Goal: Check status: Check status

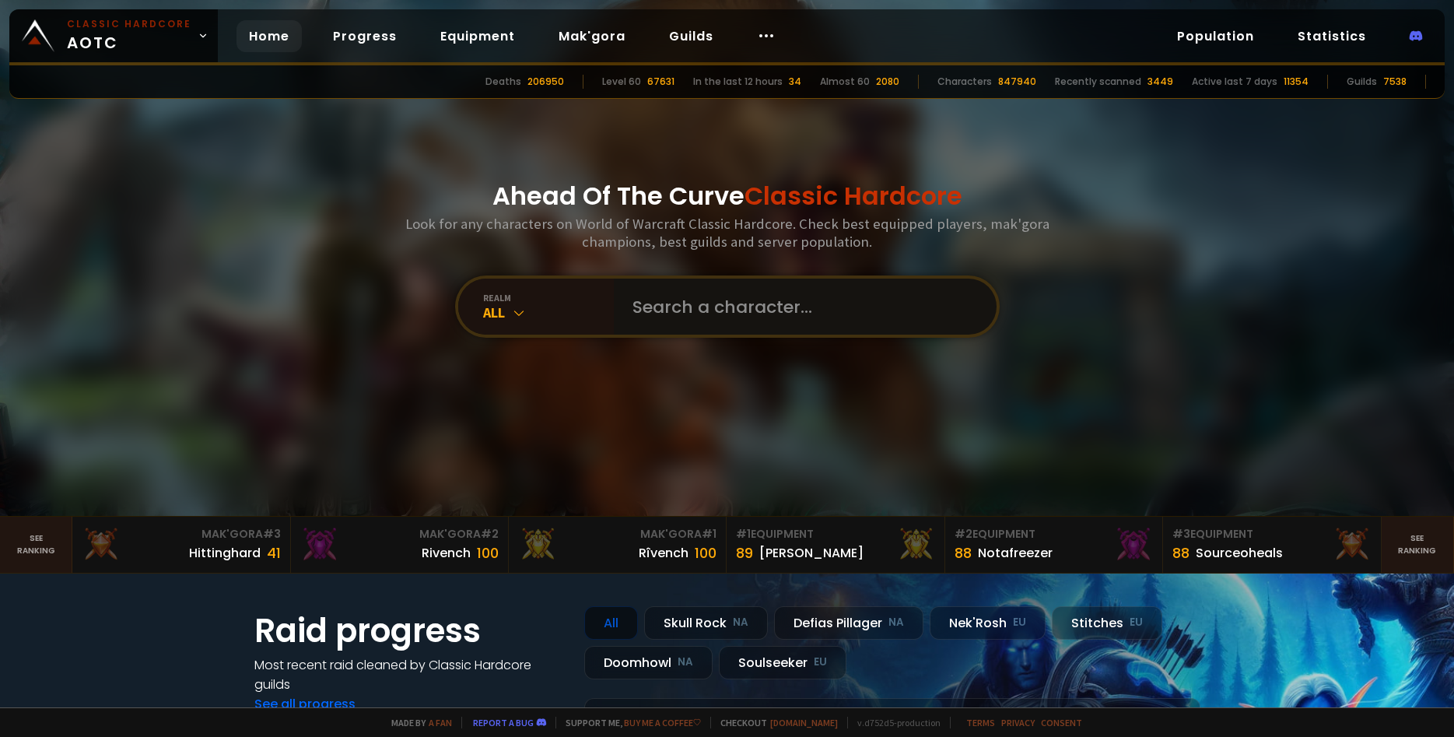
click at [681, 326] on input "text" at bounding box center [800, 307] width 355 height 56
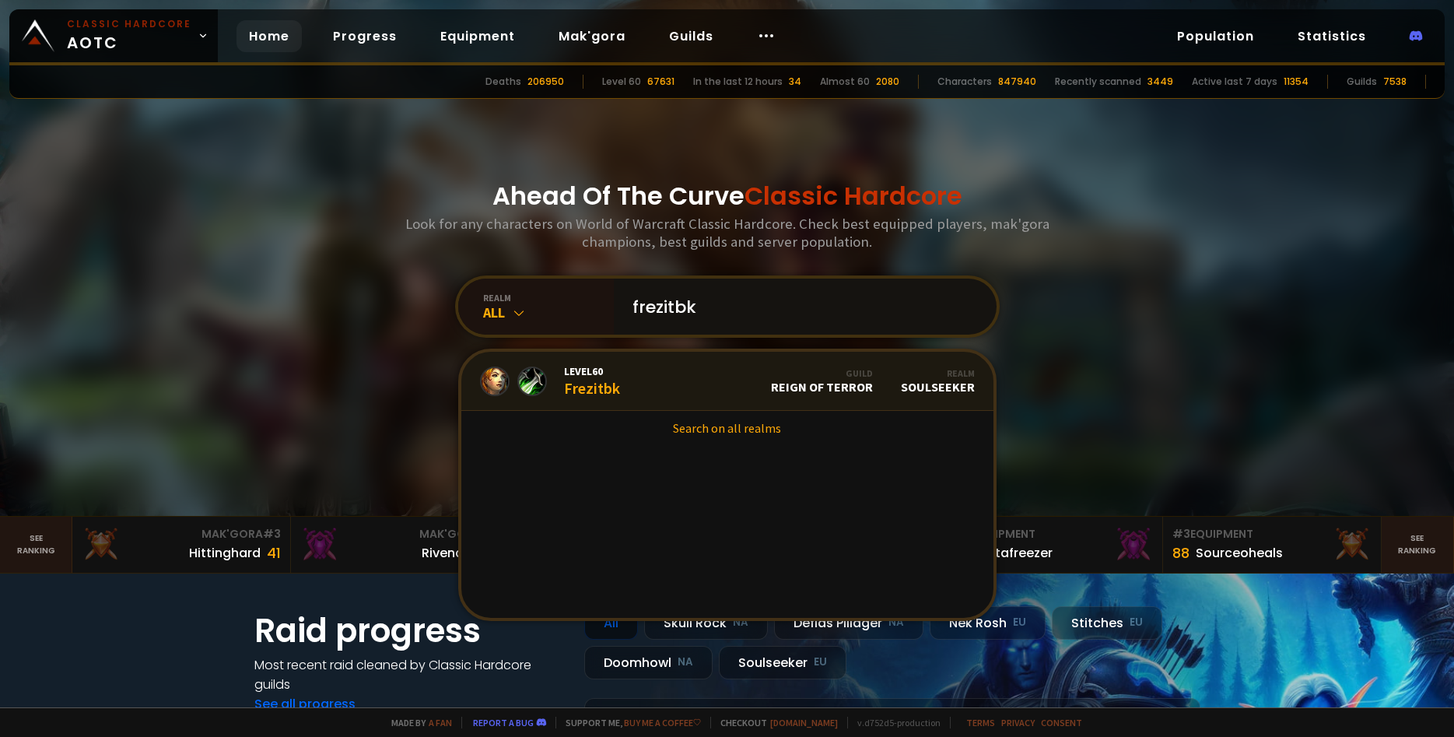
type input "frezitbk"
click at [627, 373] on link "Level 60 Frezitbk Guild Reign of Terror Realm Soulseeker" at bounding box center [727, 381] width 532 height 59
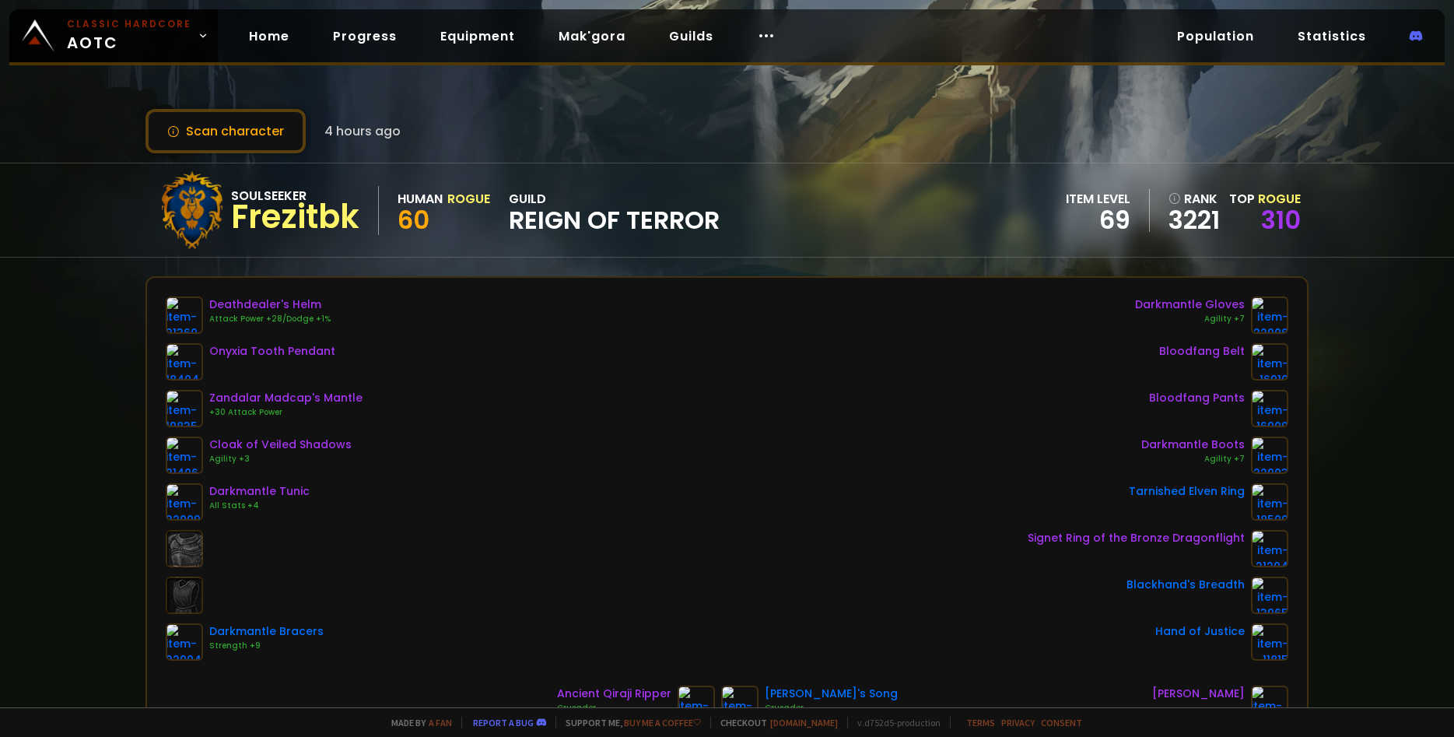
scroll to position [107, 0]
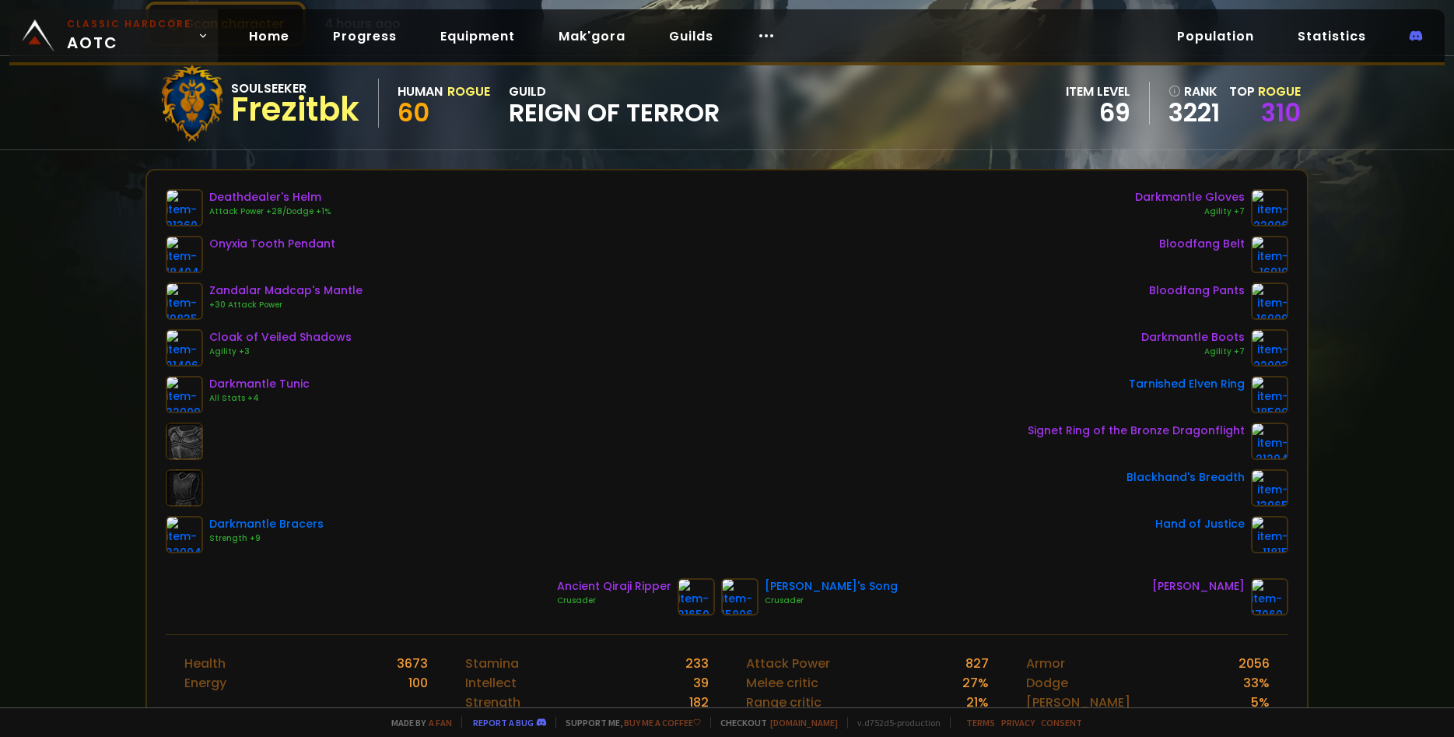
click at [56, 36] on link "Classic Hardcore AOTC" at bounding box center [113, 35] width 209 height 53
